Goal: Find specific page/section: Find specific page/section

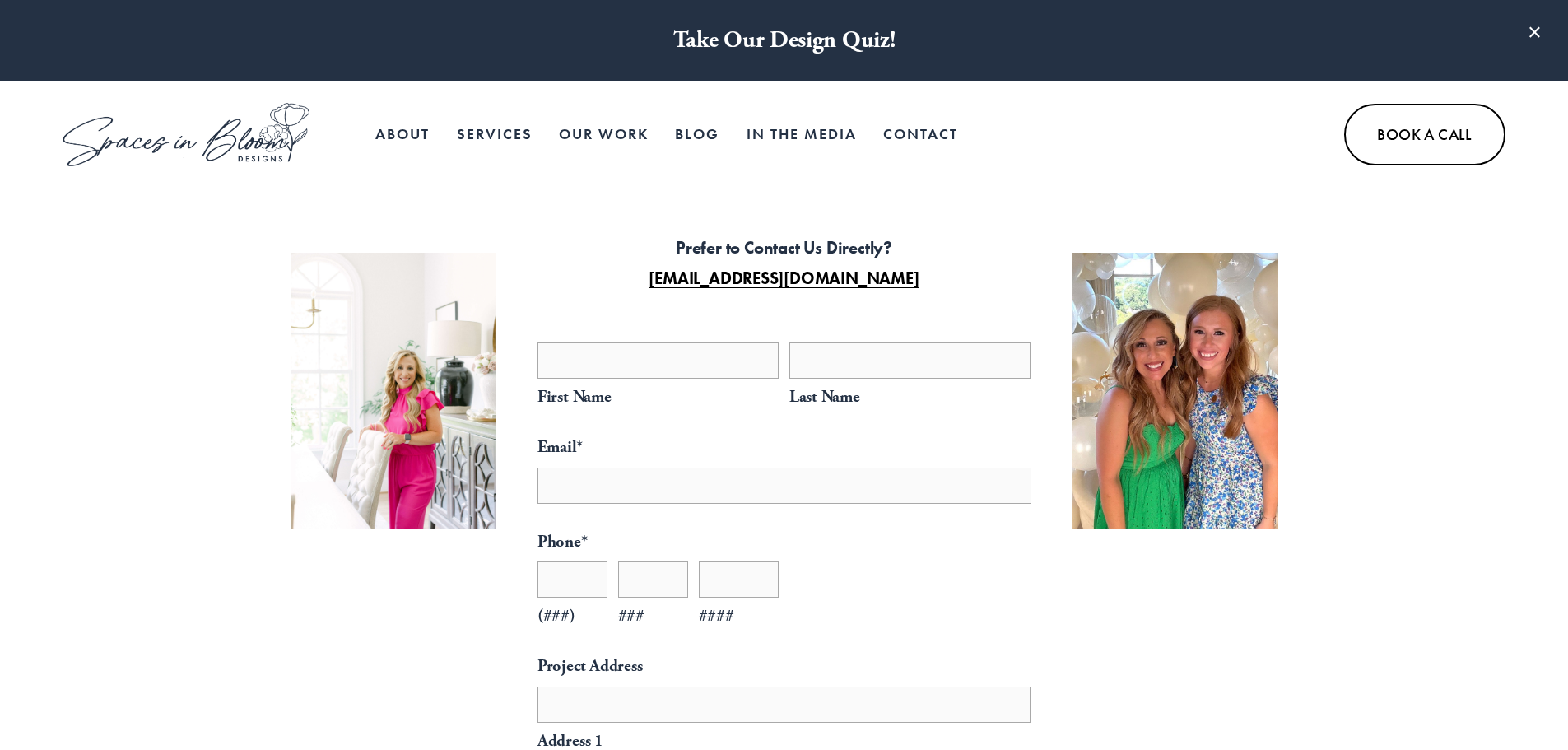
select select "**"
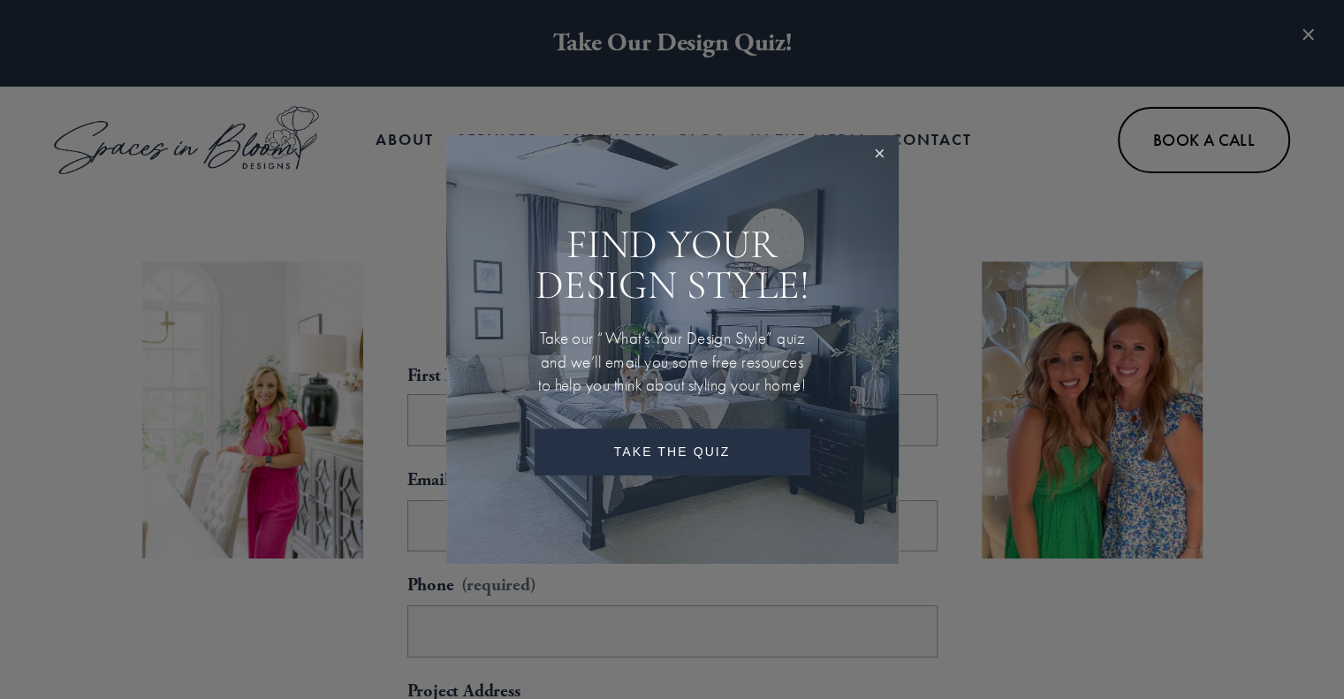
click at [871, 149] on link "Close" at bounding box center [879, 154] width 33 height 33
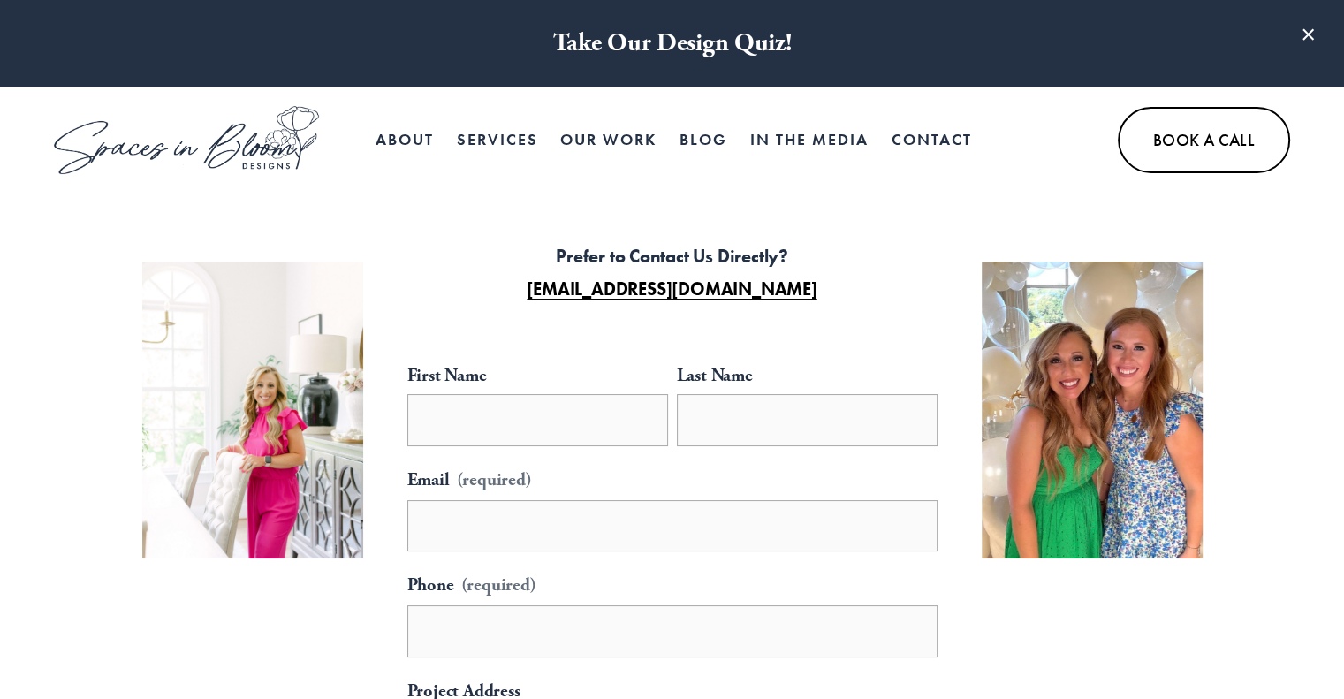
click at [150, 128] on link at bounding box center [186, 140] width 265 height 69
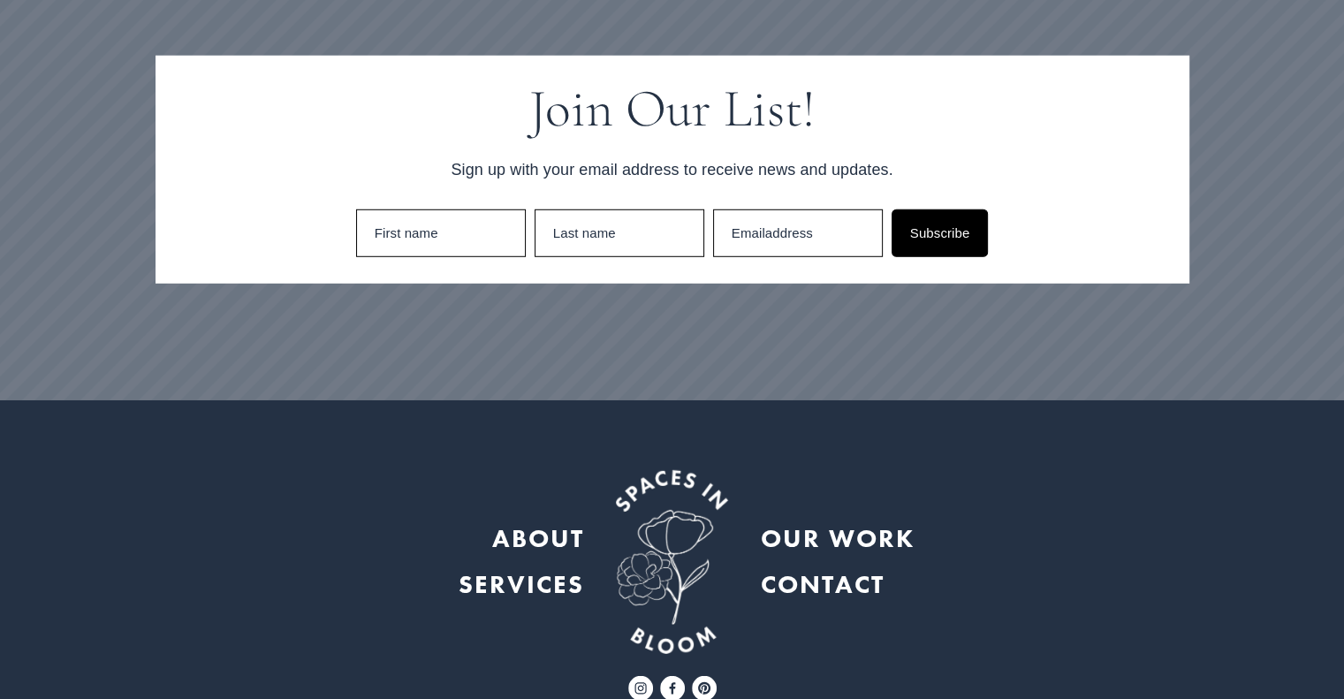
scroll to position [5040, 0]
click at [850, 521] on strong "OUR WORK" at bounding box center [838, 537] width 154 height 33
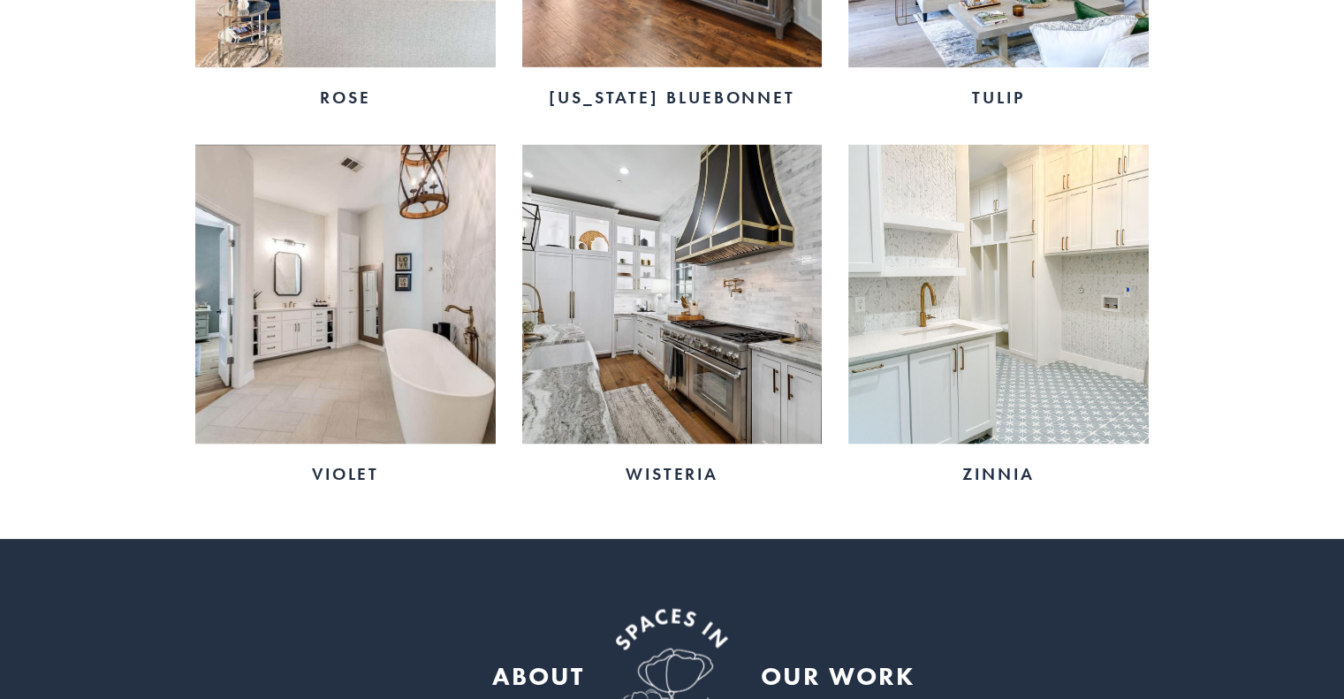
scroll to position [3376, 0]
